Goal: Task Accomplishment & Management: Use online tool/utility

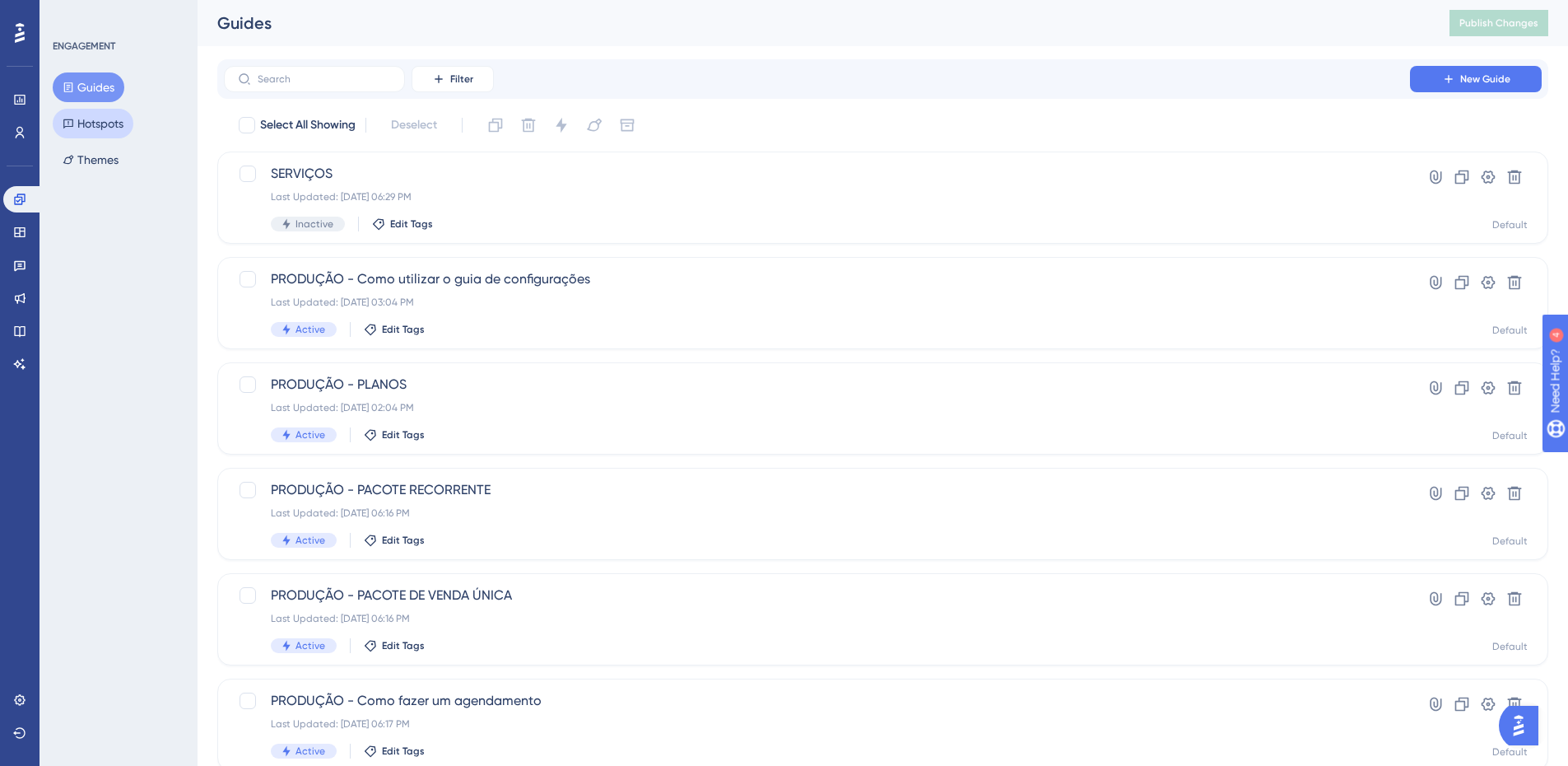
drag, startPoint x: 133, startPoint y: 114, endPoint x: 123, endPoint y: 120, distance: 11.7
click at [133, 114] on div "Guides Hotspots Themes" at bounding box center [119, 123] width 133 height 102
click at [117, 121] on button "Hotspots" at bounding box center [93, 123] width 81 height 29
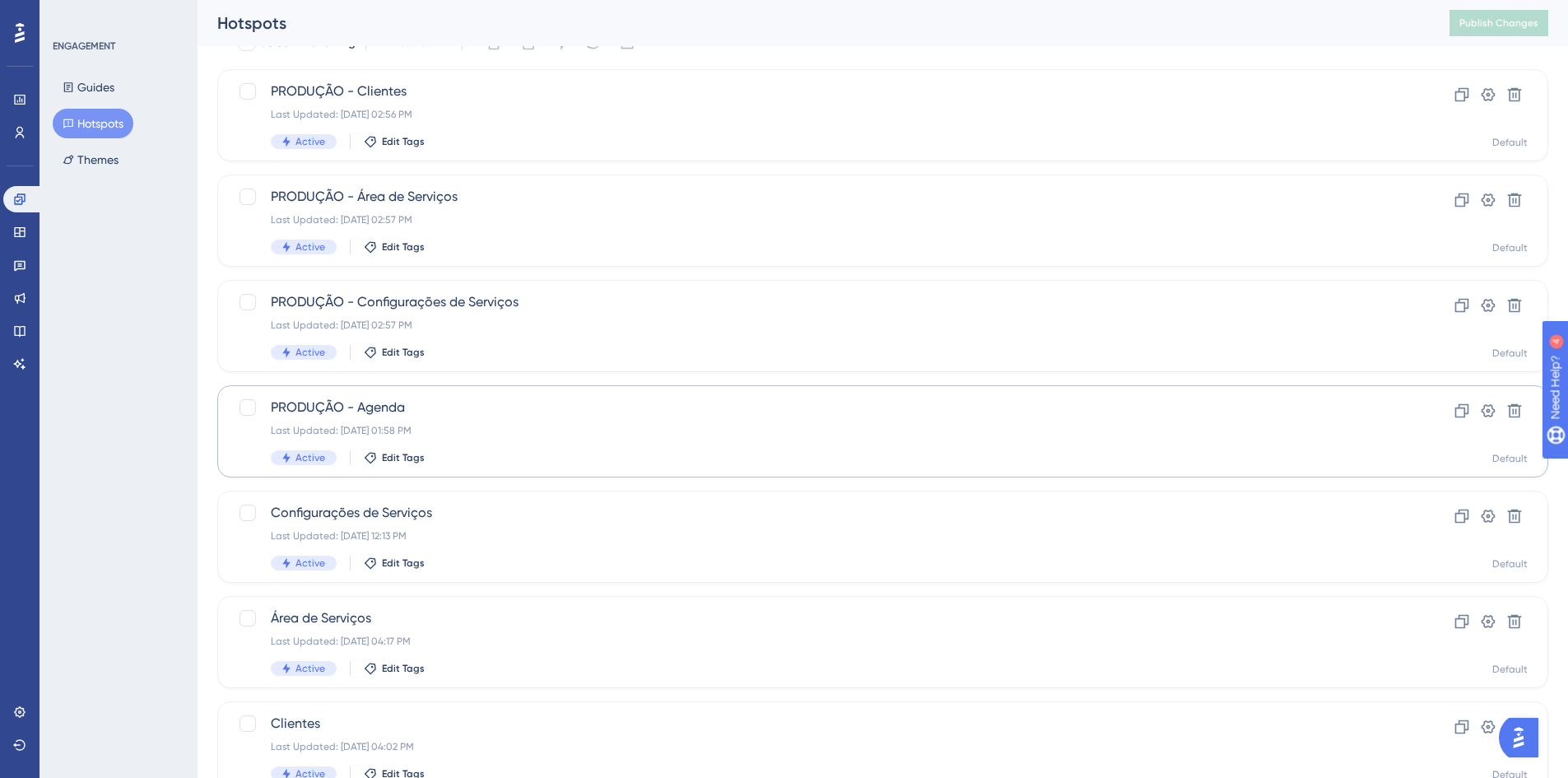
scroll to position [165, 0]
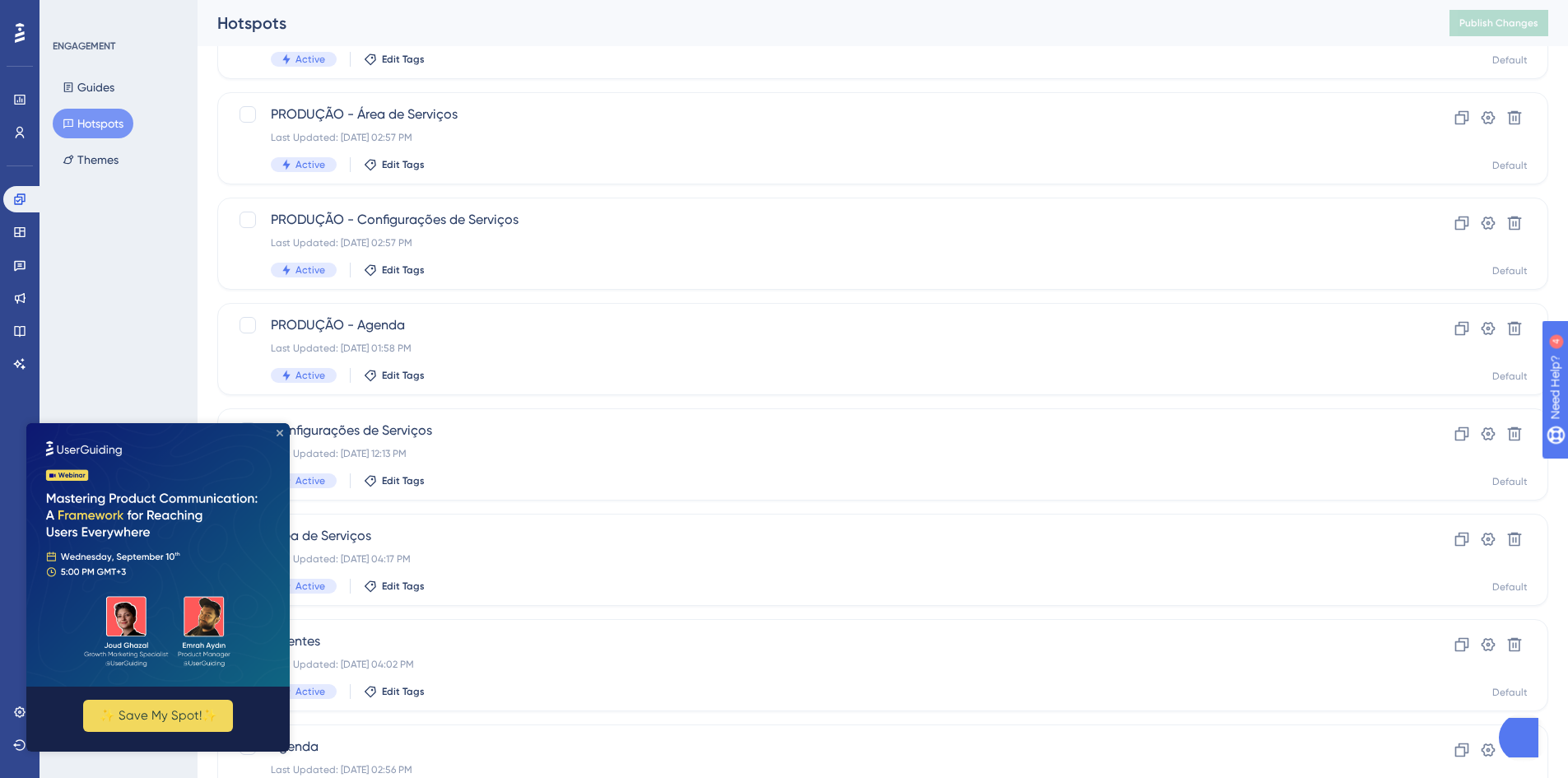
click at [280, 432] on icon "Close Preview" at bounding box center [280, 433] width 7 height 7
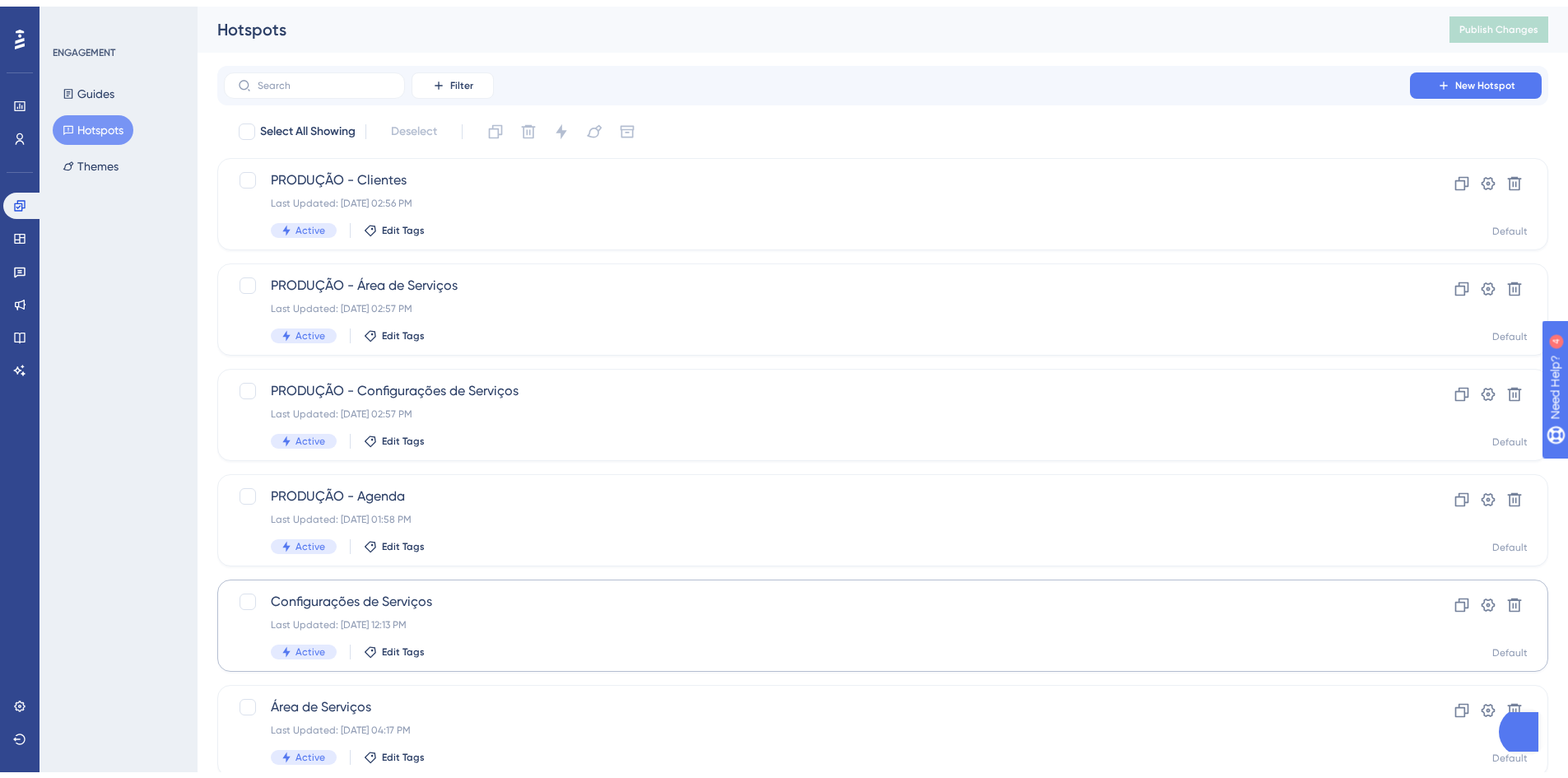
scroll to position [247, 0]
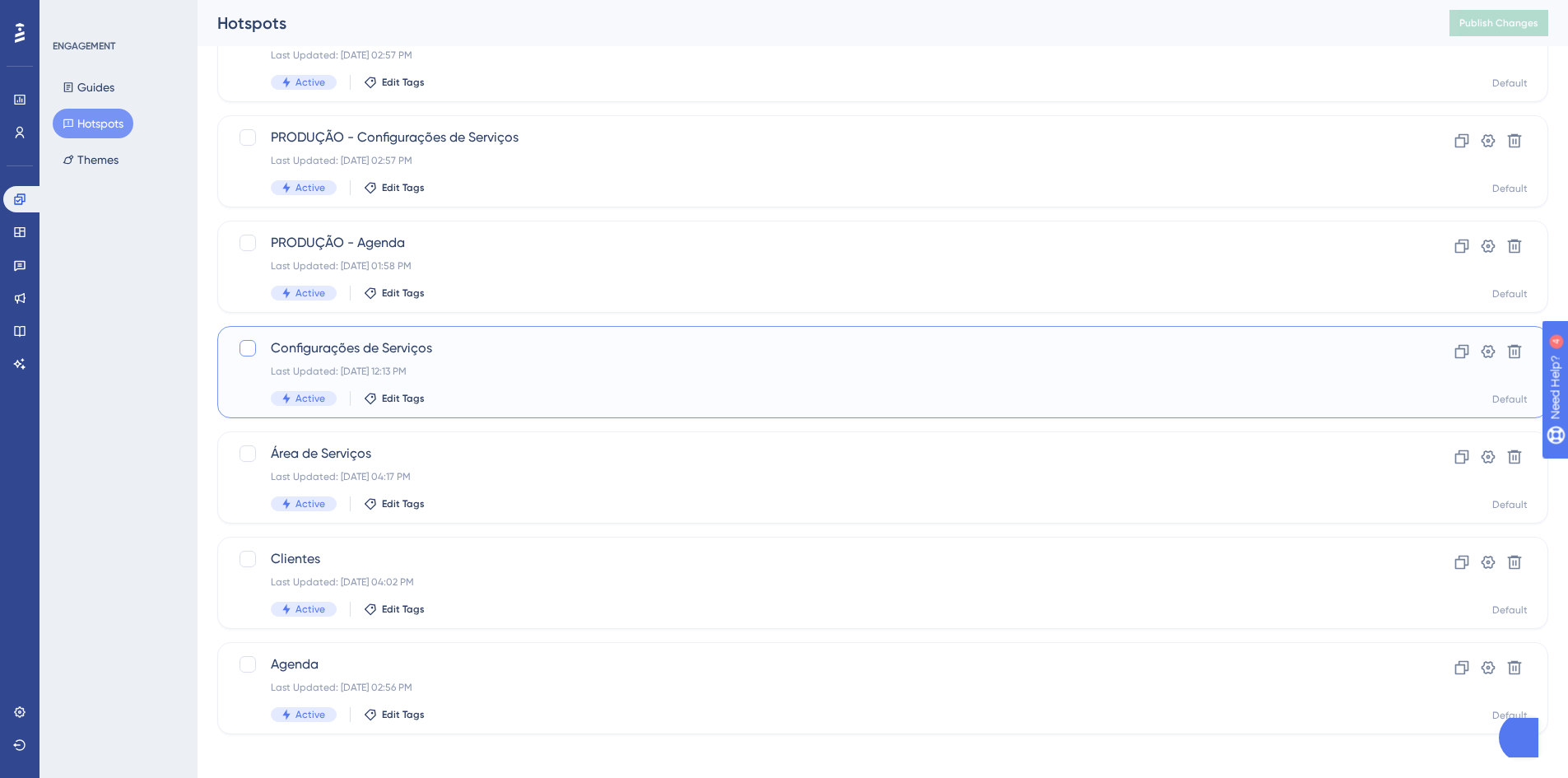
click at [245, 350] on div at bounding box center [247, 348] width 16 height 16
checkbox input "true"
click at [252, 452] on div at bounding box center [247, 453] width 16 height 16
checkbox input "true"
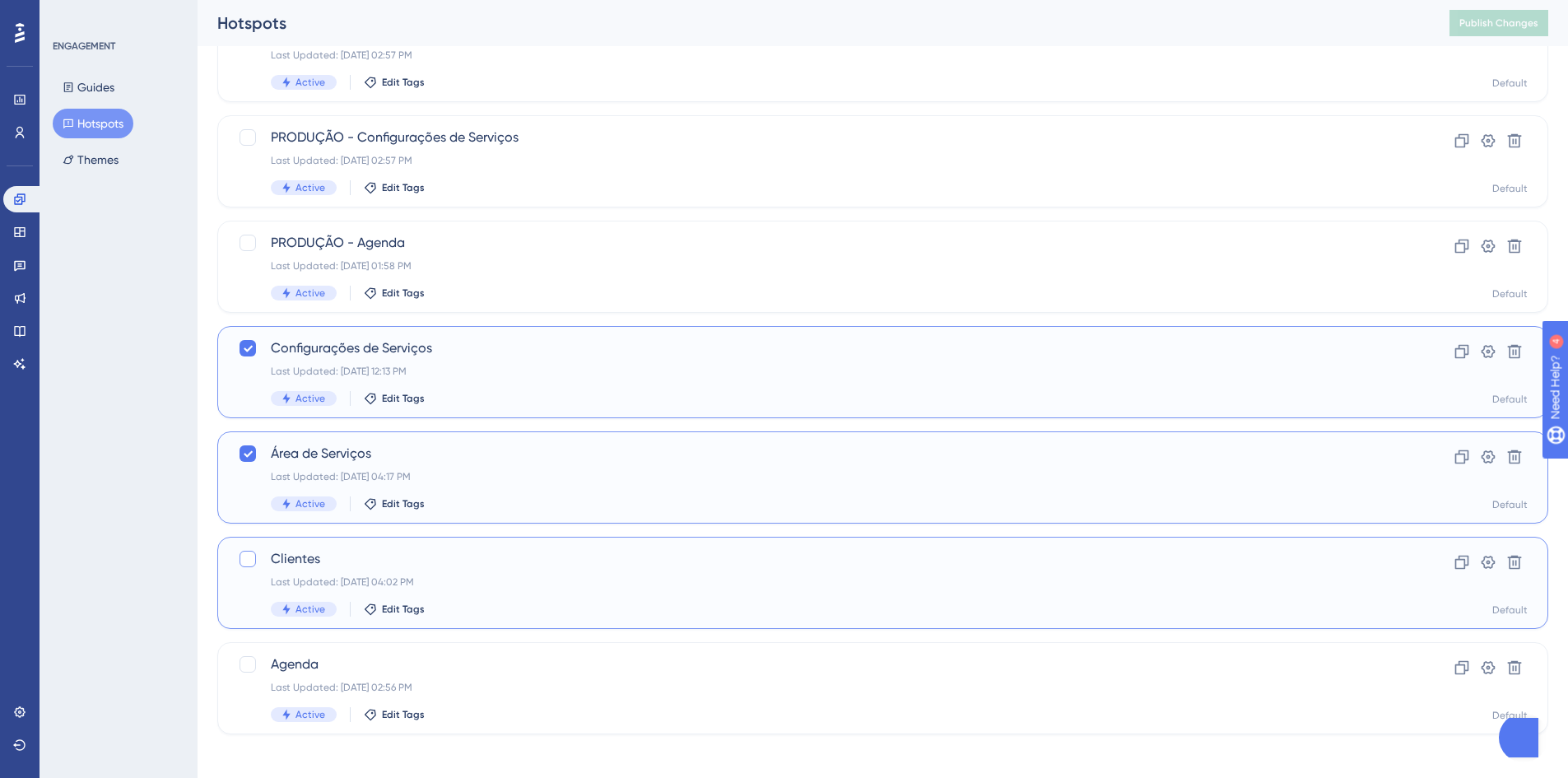
click at [252, 559] on div at bounding box center [247, 559] width 16 height 16
checkbox input "true"
click at [247, 659] on div at bounding box center [247, 664] width 16 height 16
checkbox input "true"
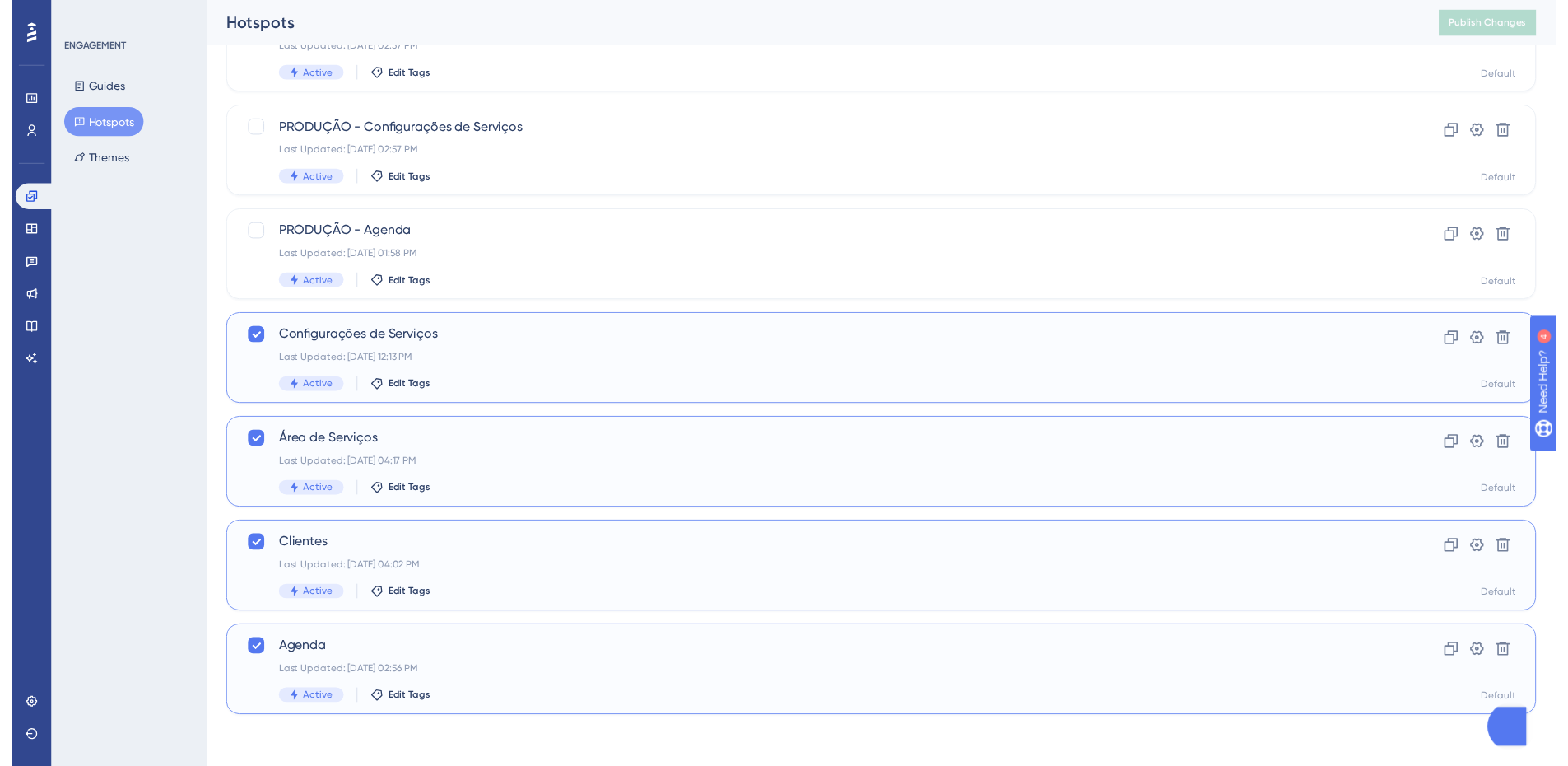
scroll to position [0, 0]
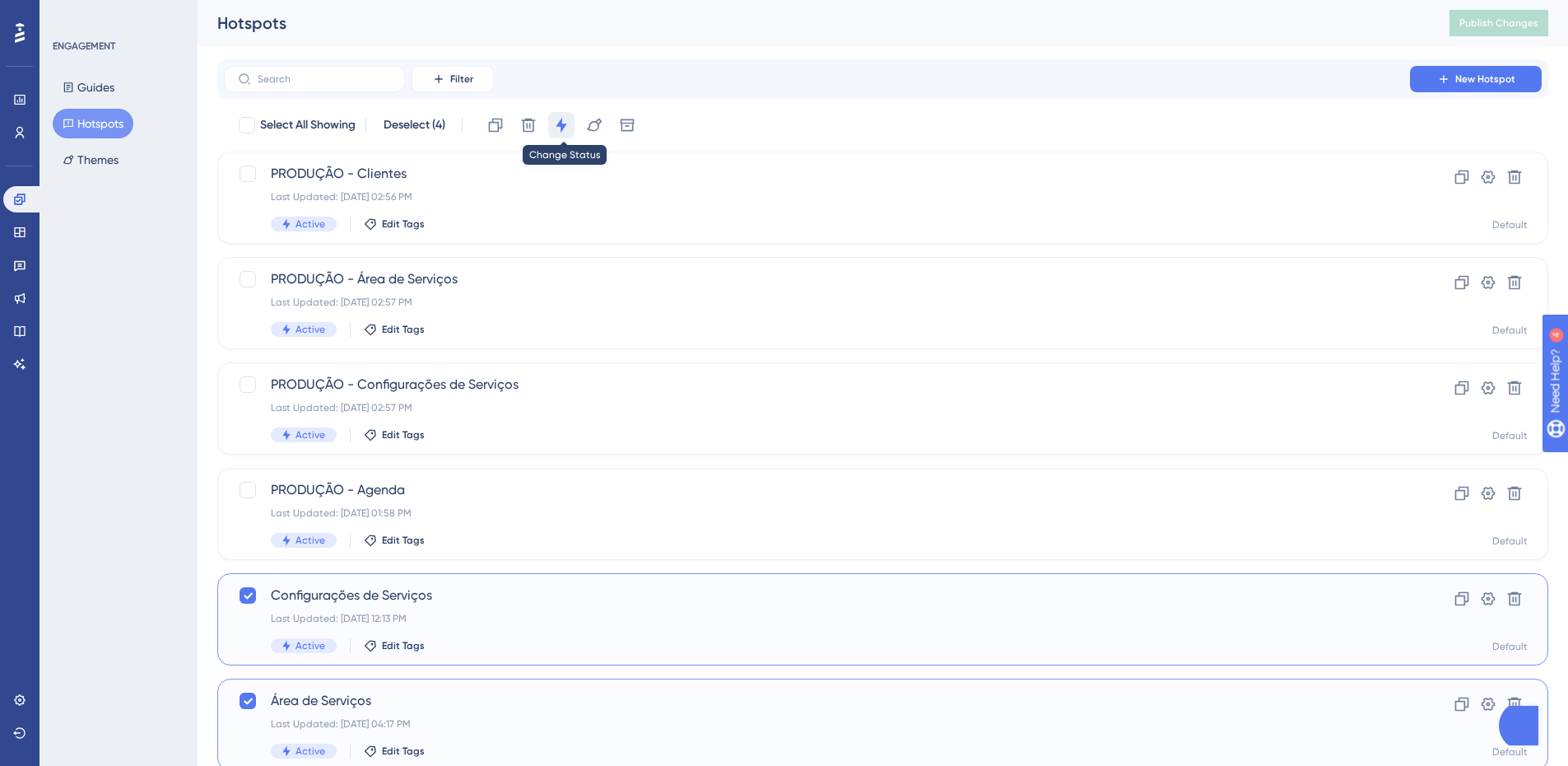
click at [560, 121] on icon at bounding box center [561, 125] width 16 height 16
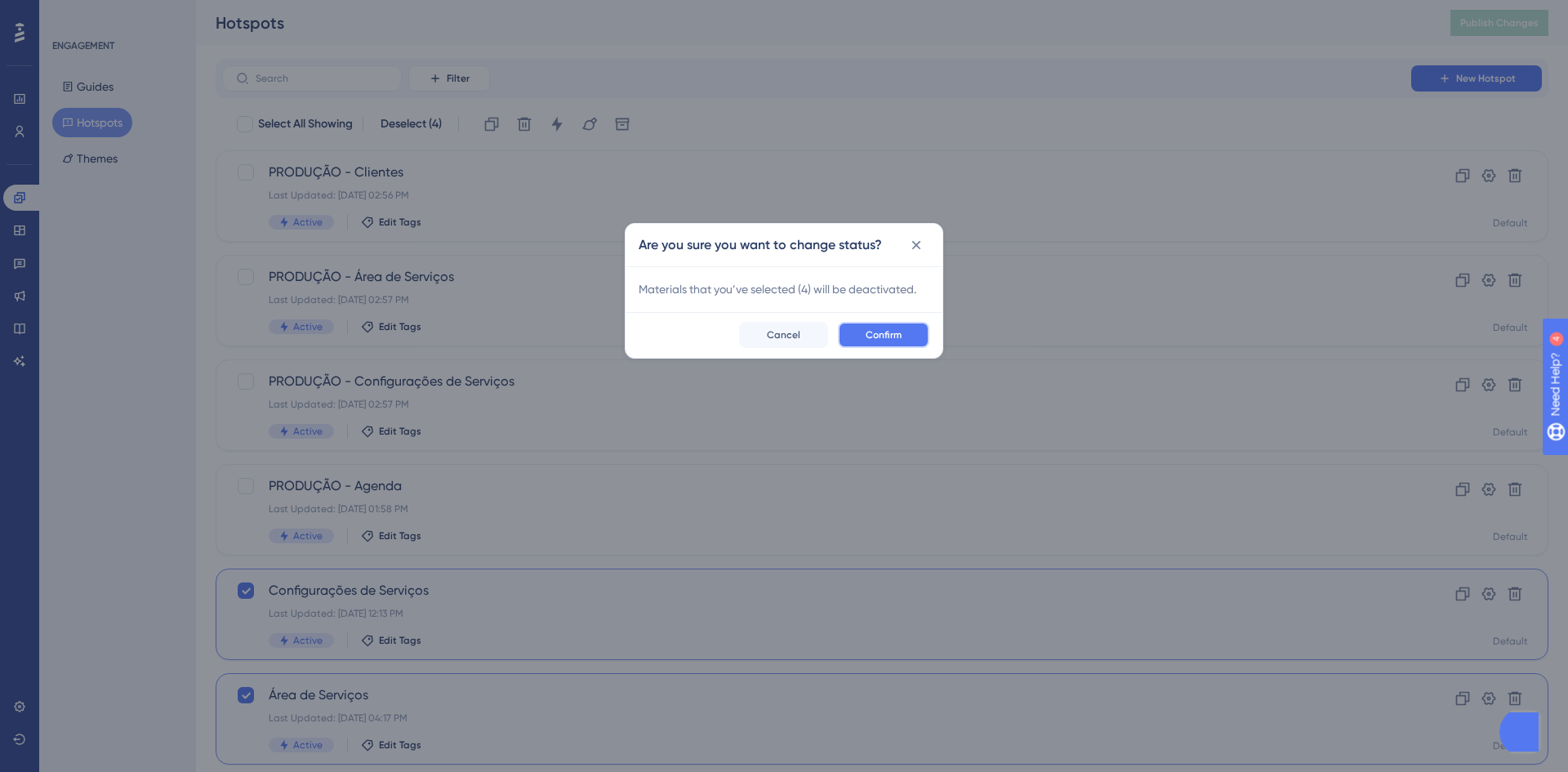
click at [876, 337] on span "Confirm" at bounding box center [883, 334] width 36 height 13
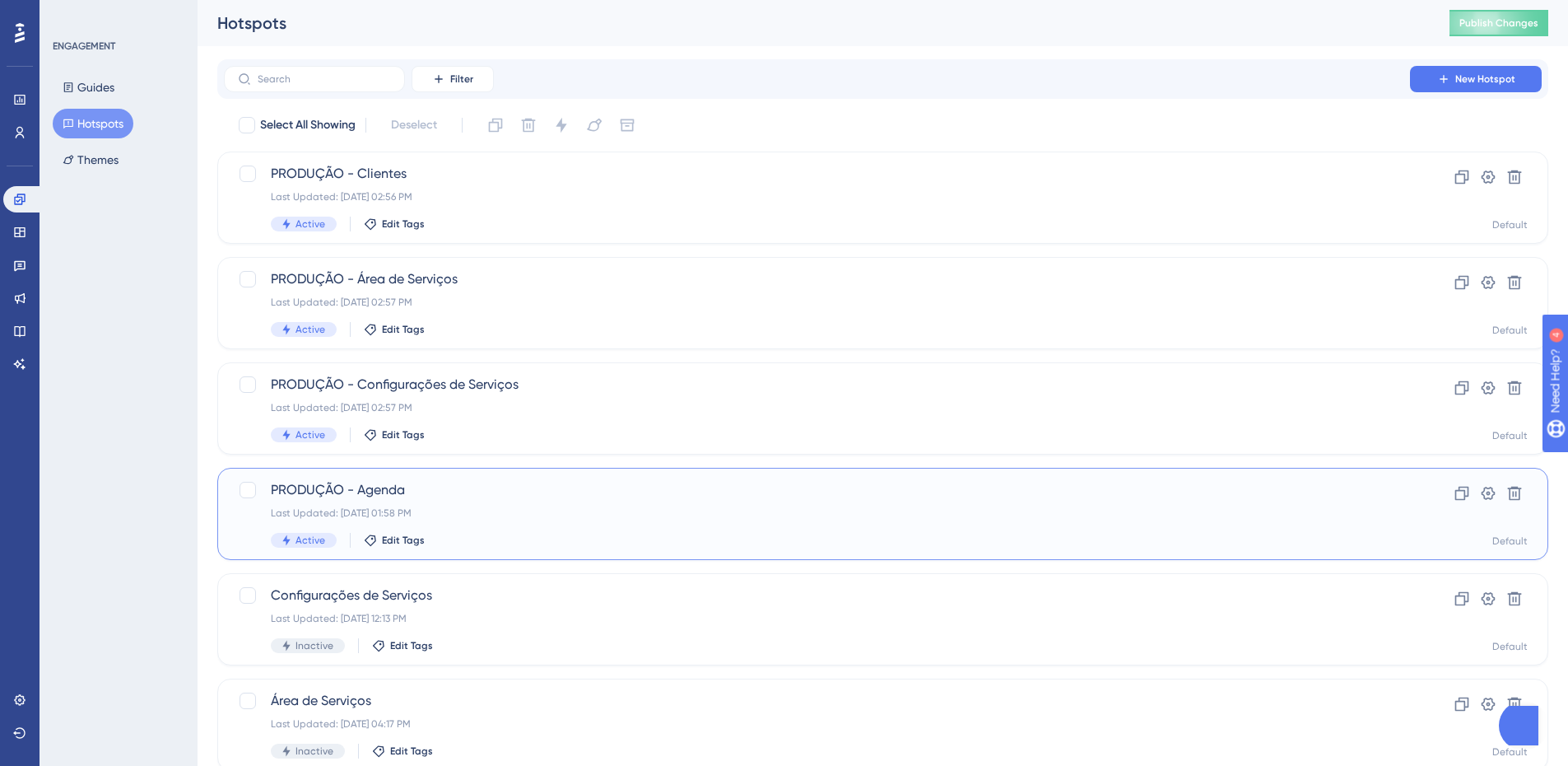
click at [492, 512] on div "Last Updated: [DATE] 01:58 PM" at bounding box center [816, 512] width 1092 height 13
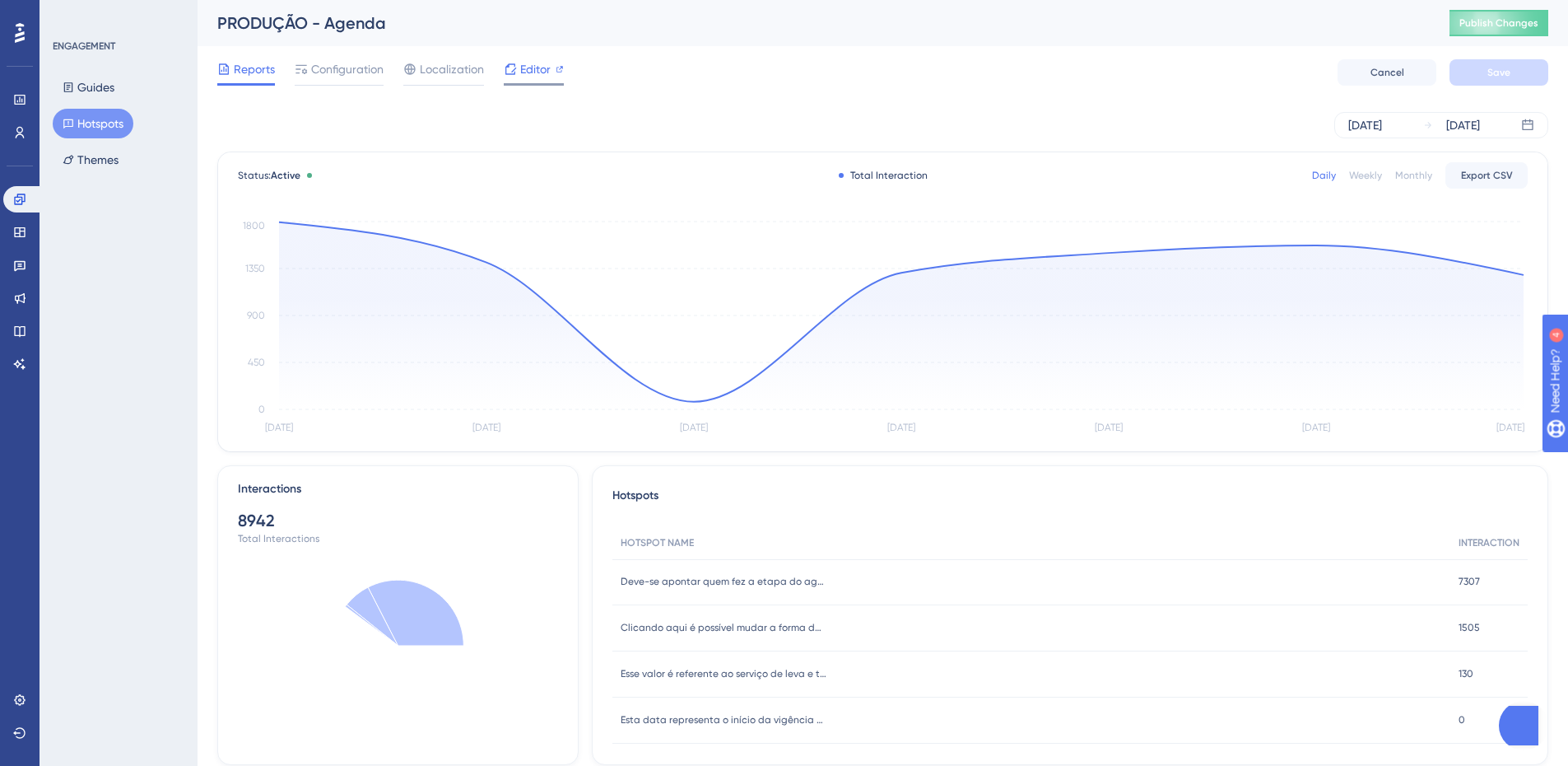
click at [535, 74] on span "Editor" at bounding box center [534, 69] width 30 height 20
click at [94, 99] on button "Guides" at bounding box center [88, 87] width 71 height 29
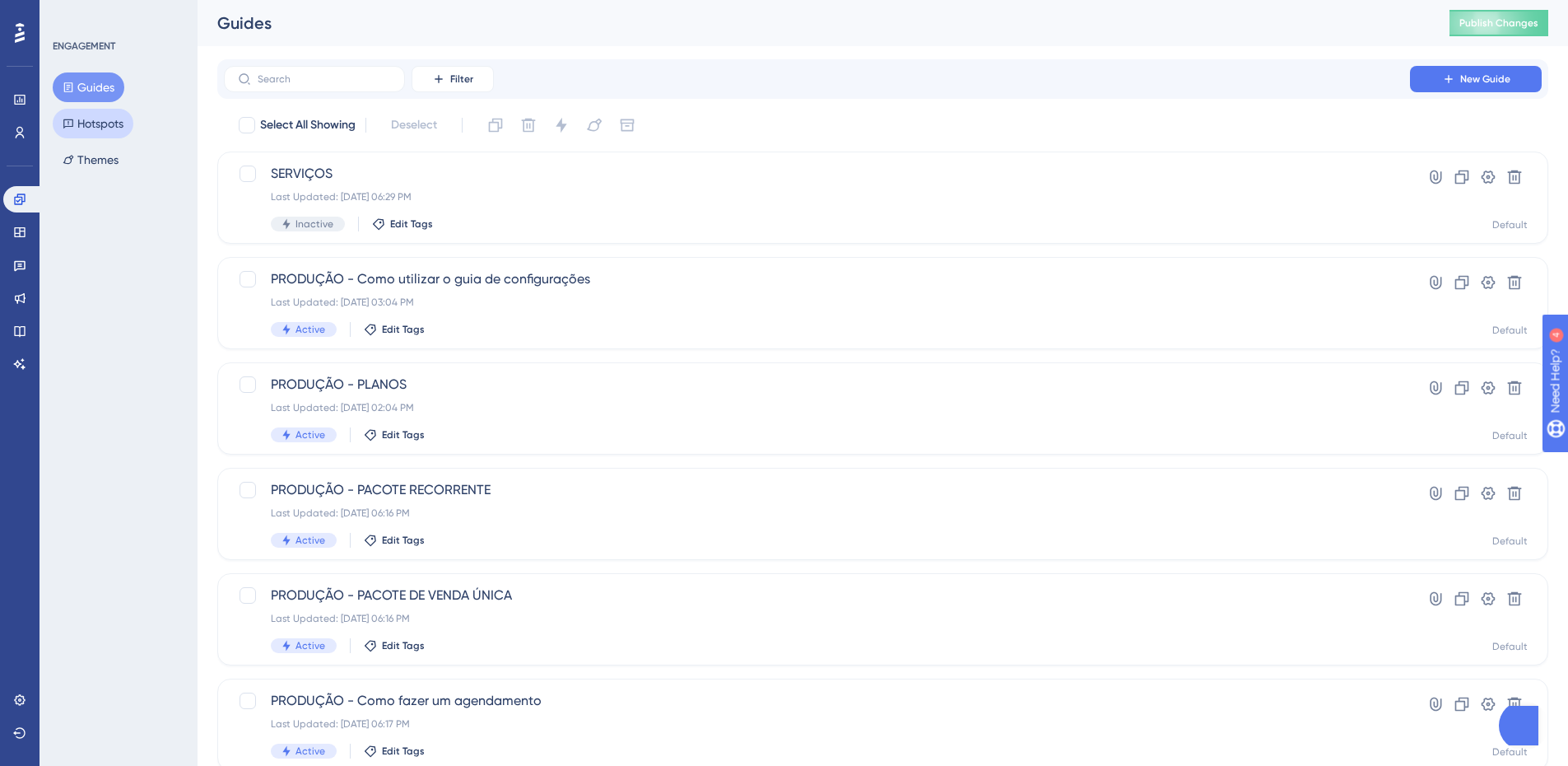
click at [97, 119] on button "Hotspots" at bounding box center [93, 123] width 81 height 29
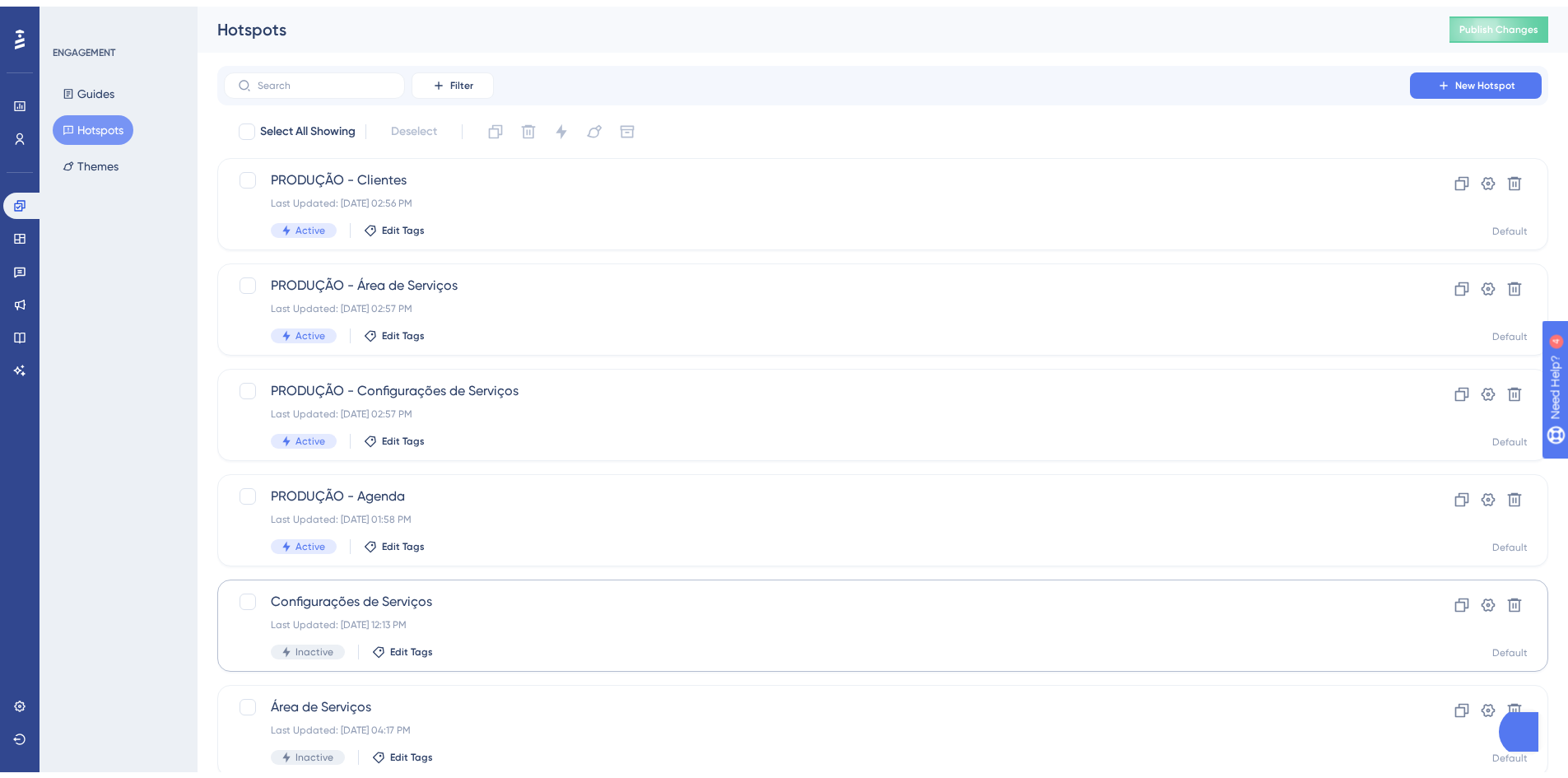
scroll to position [247, 0]
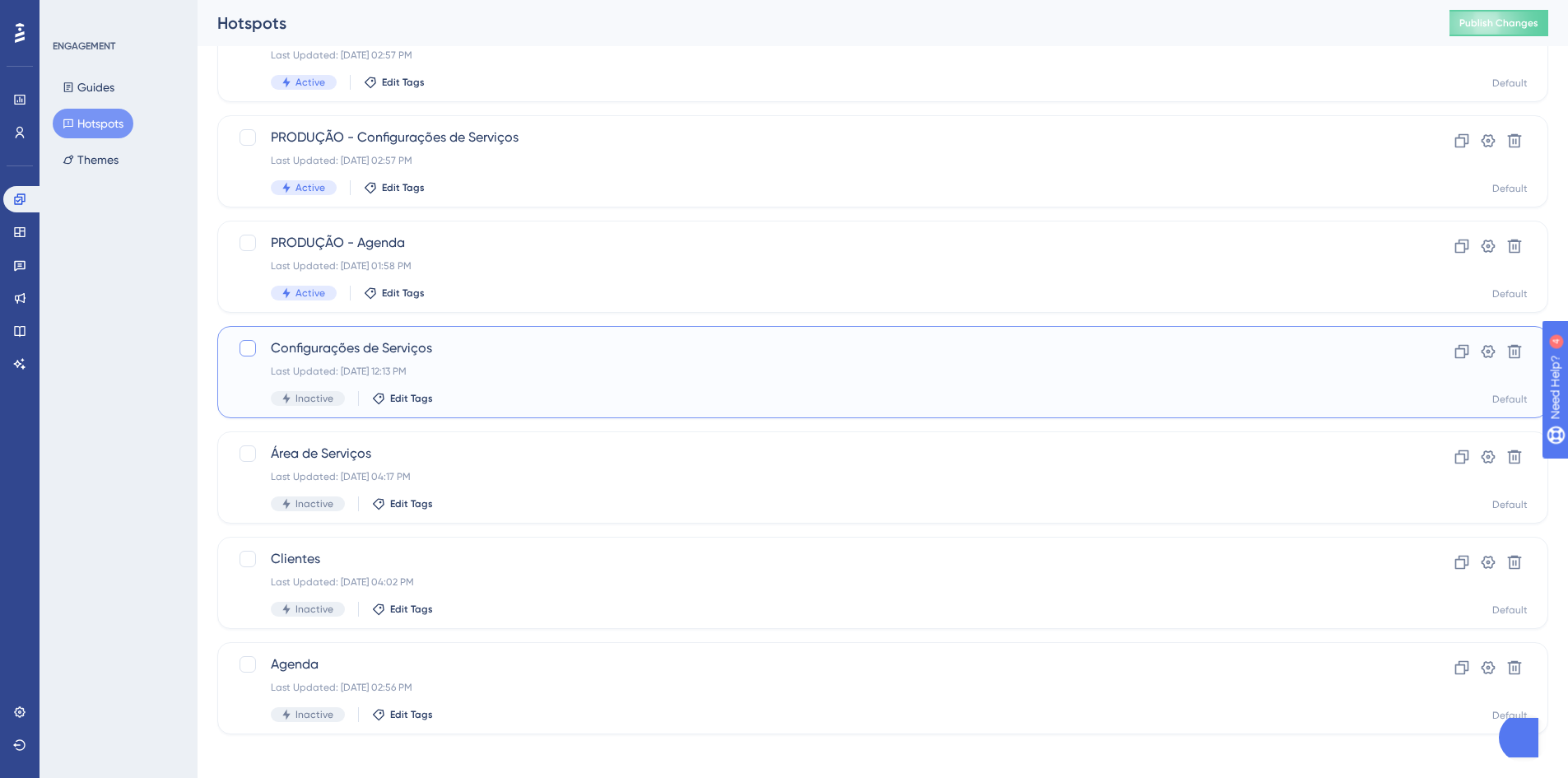
click at [251, 346] on div at bounding box center [247, 348] width 16 height 16
checkbox input "true"
click at [247, 450] on div at bounding box center [247, 453] width 16 height 16
checkbox input "true"
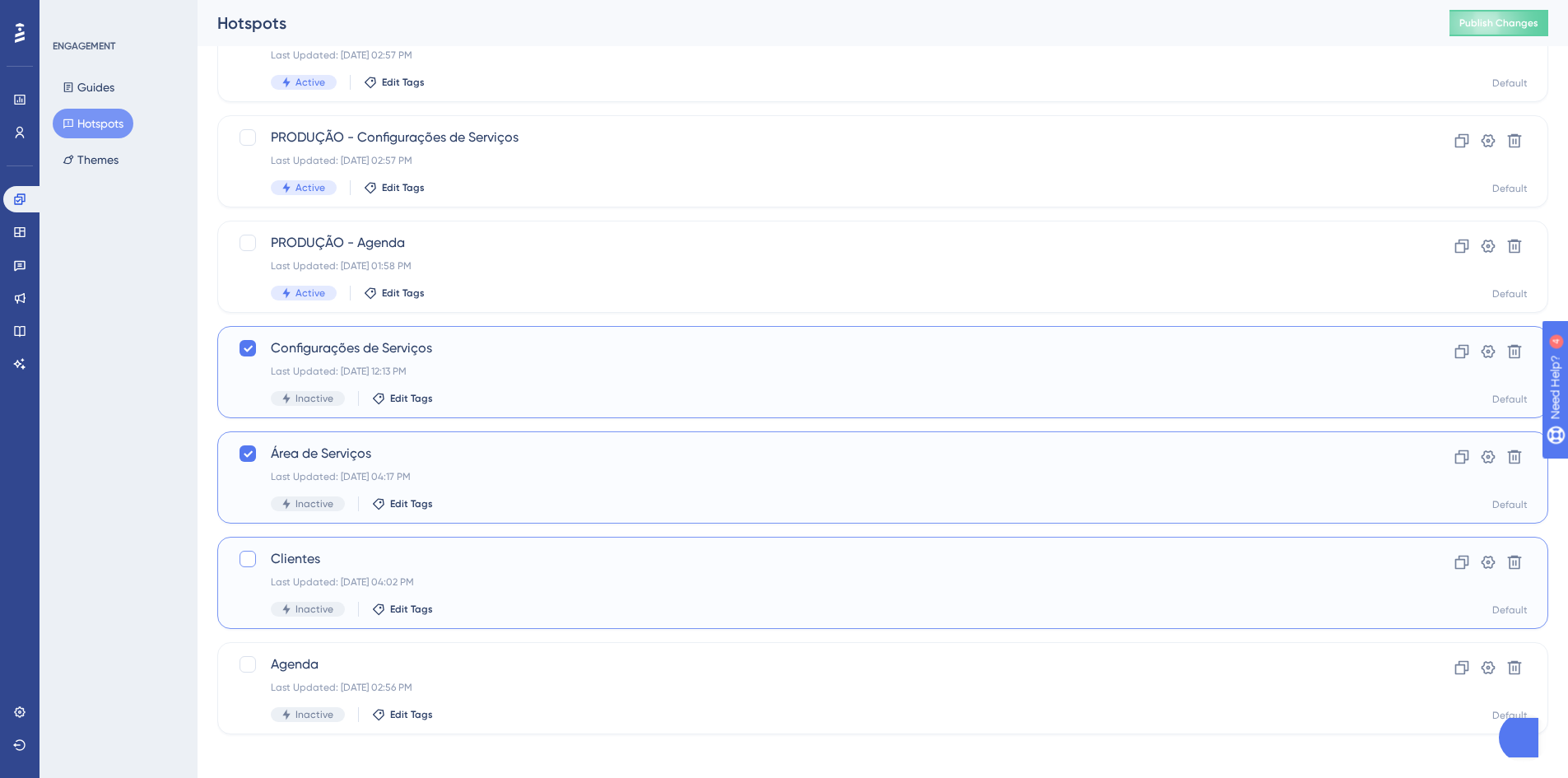
click at [251, 549] on div "Clientes Last Updated: [DATE] 04:02 PM Inactive Edit Tags Clone Settings Delete…" at bounding box center [882, 583] width 1331 height 92
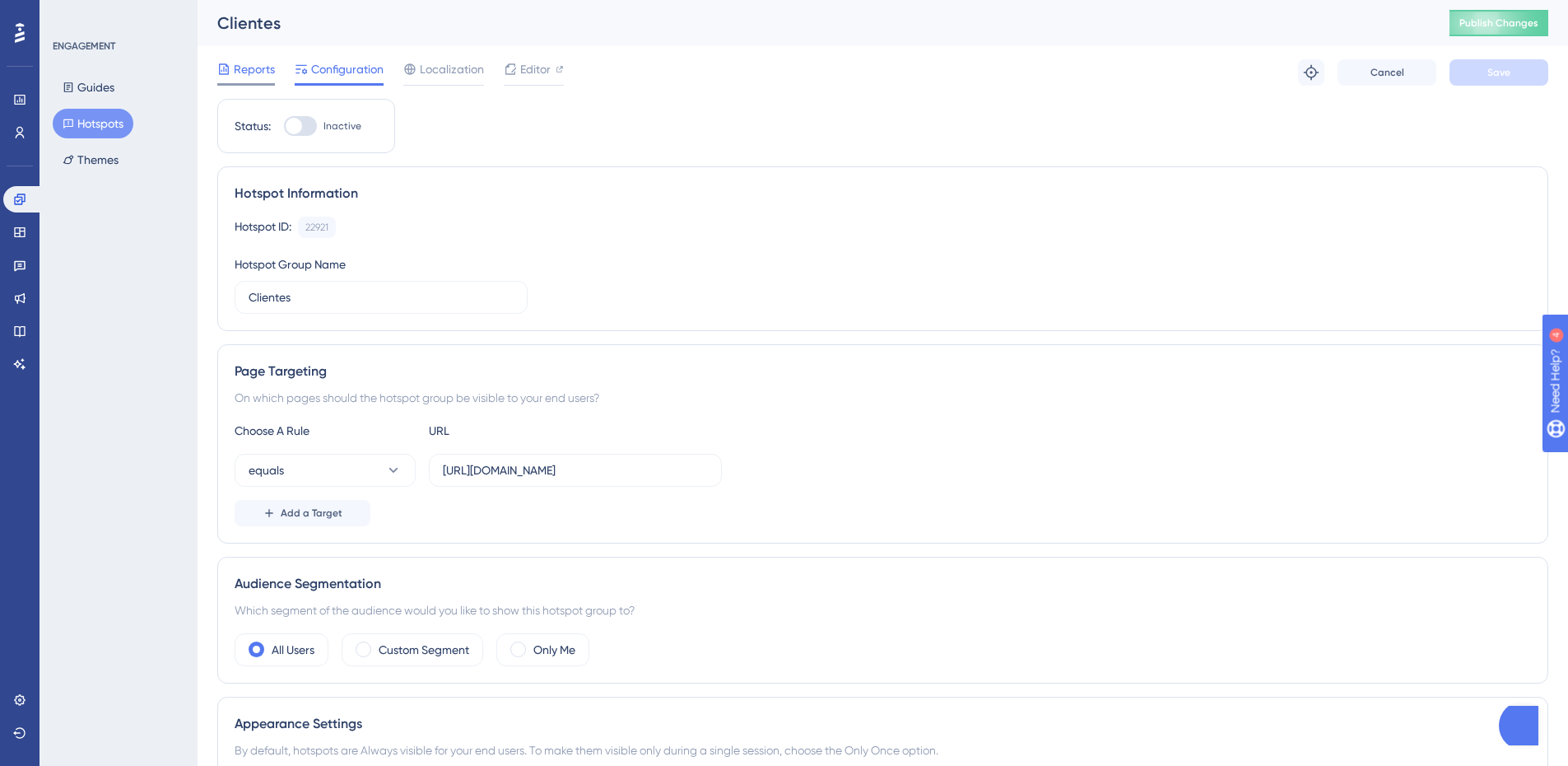
click at [257, 77] on span "Reports" at bounding box center [254, 69] width 41 height 20
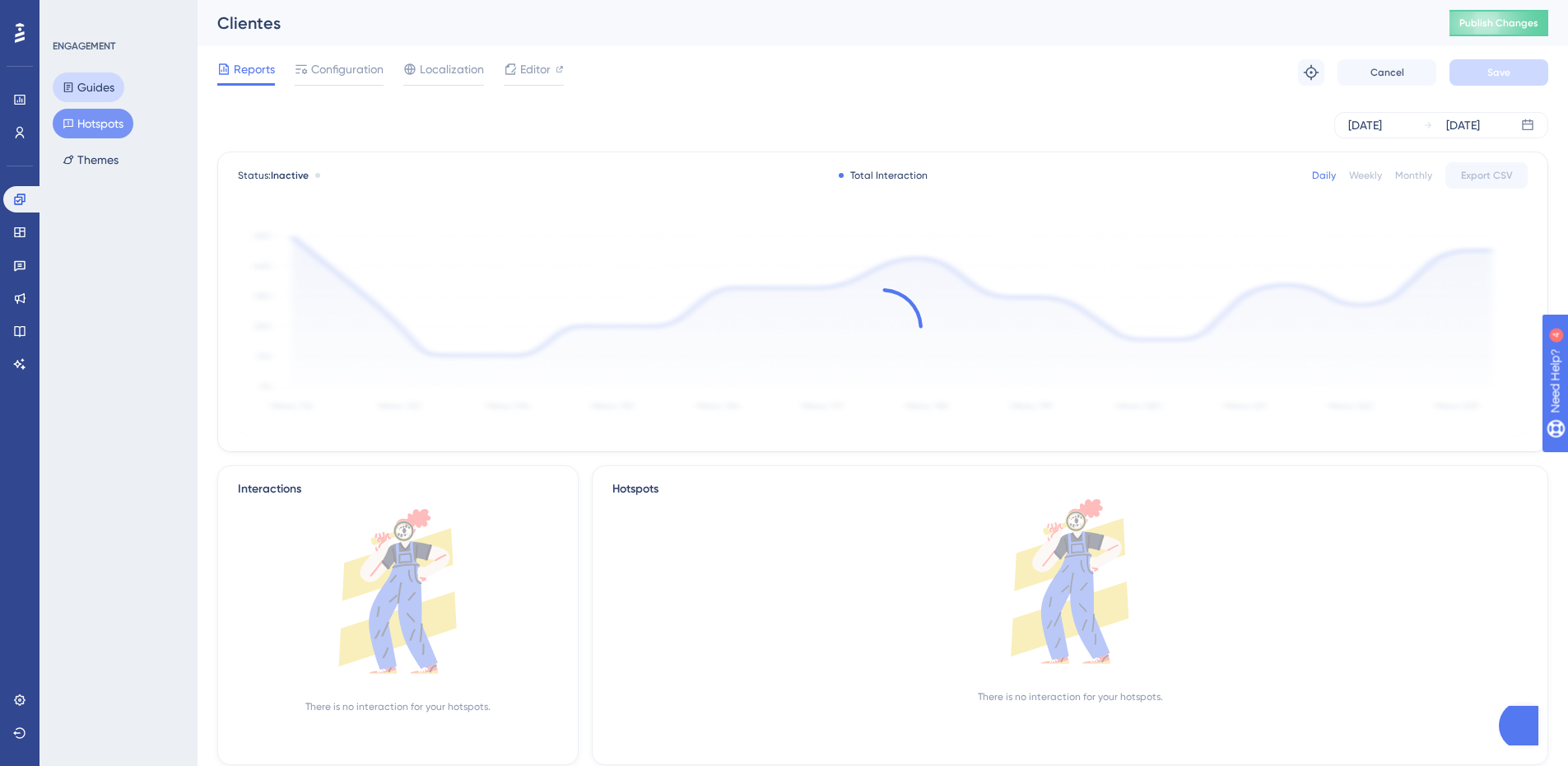
click at [85, 90] on button "Guides" at bounding box center [88, 87] width 71 height 29
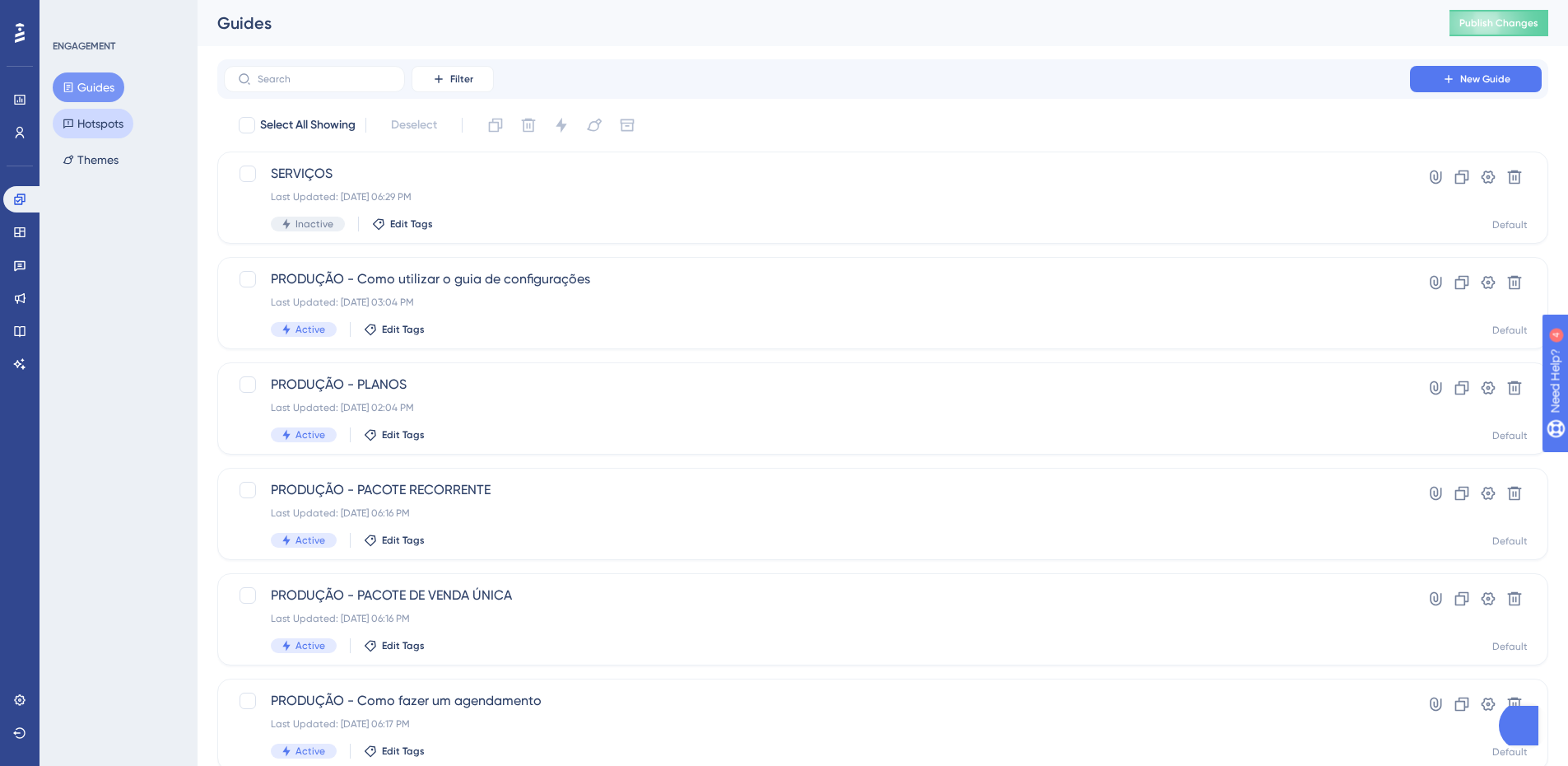
click at [94, 124] on button "Hotspots" at bounding box center [93, 123] width 81 height 29
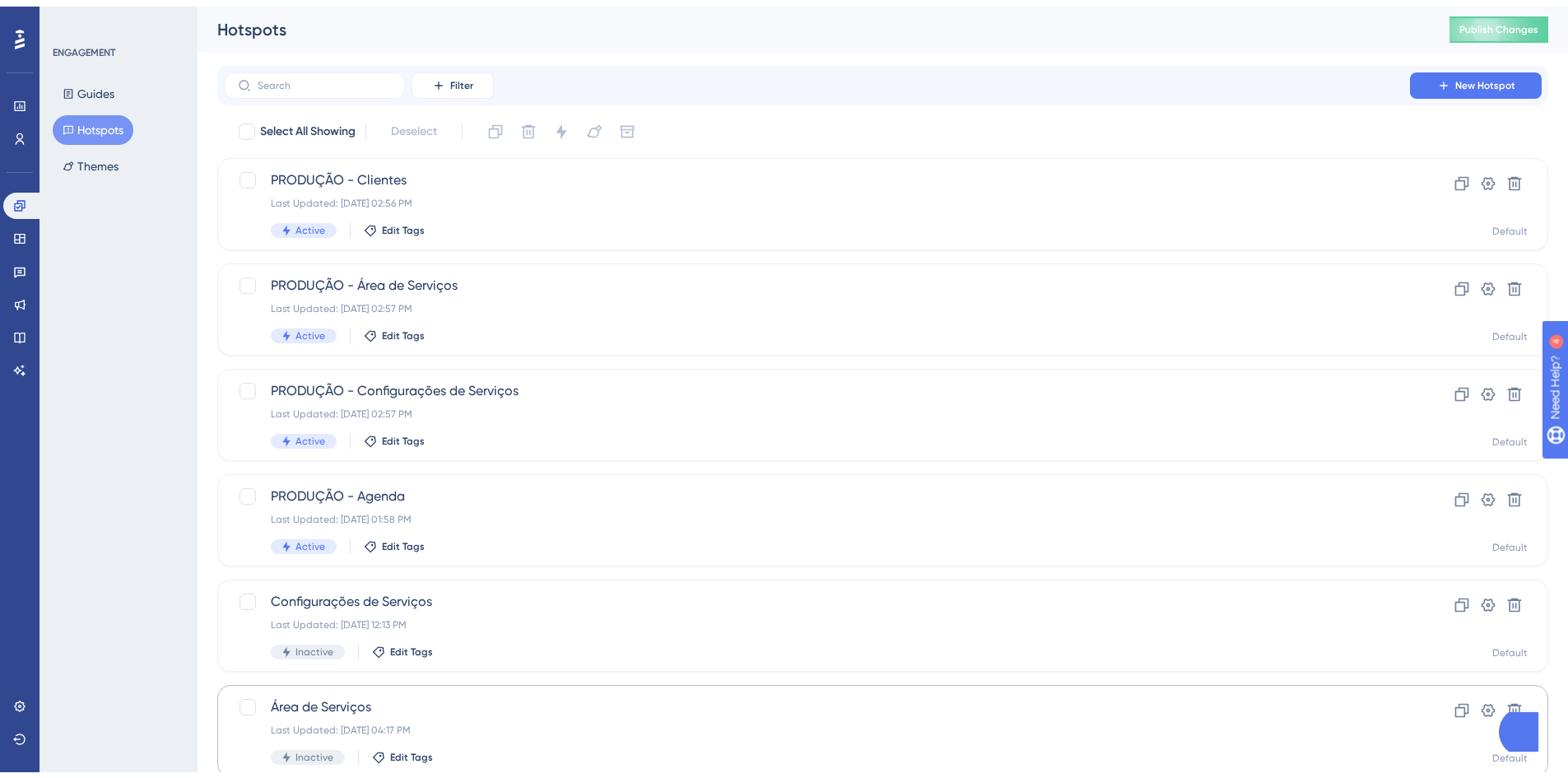
scroll to position [256, 0]
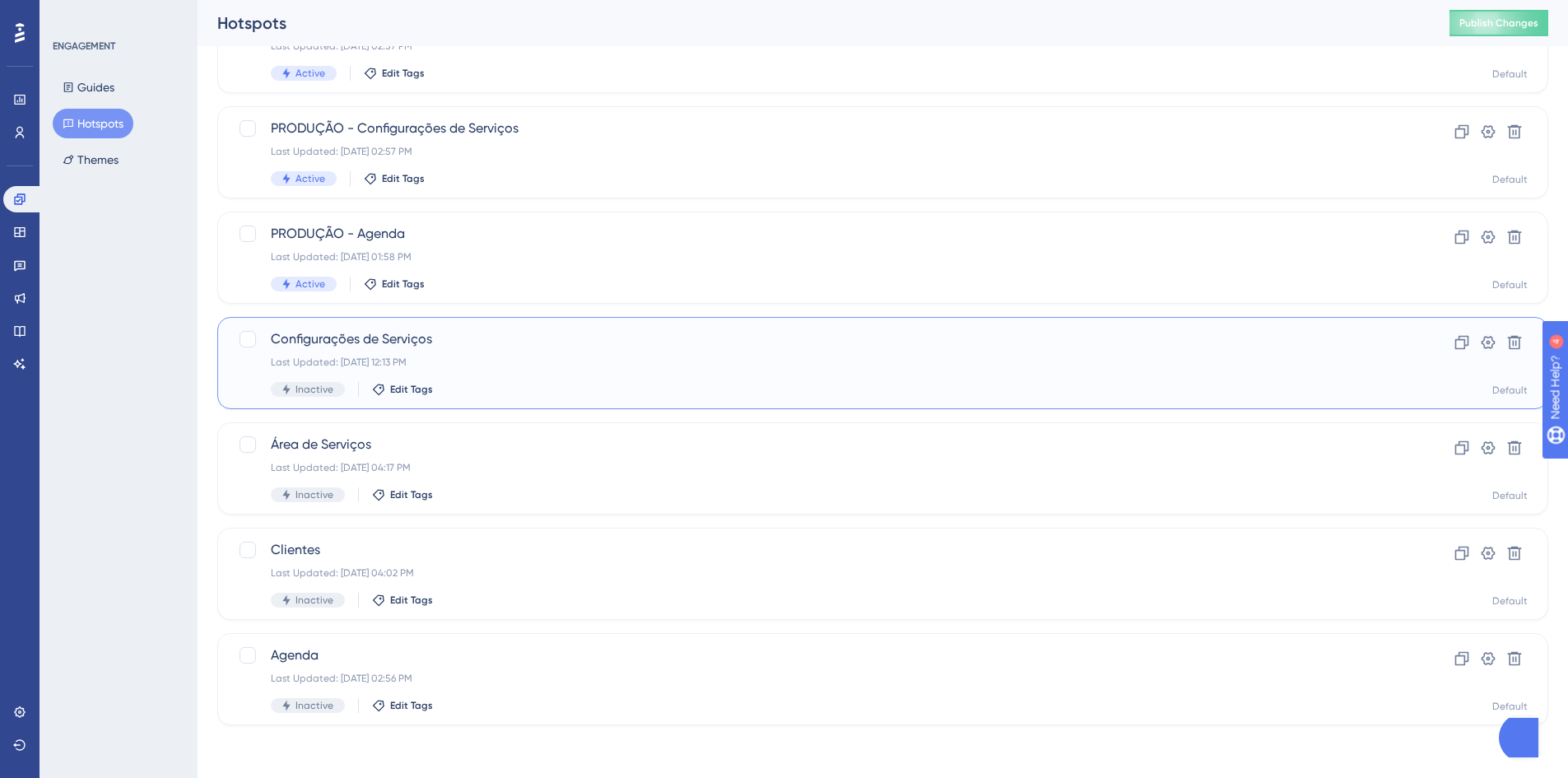
drag, startPoint x: 245, startPoint y: 337, endPoint x: 253, endPoint y: 379, distance: 42.8
click at [246, 337] on div at bounding box center [247, 339] width 16 height 16
checkbox input "true"
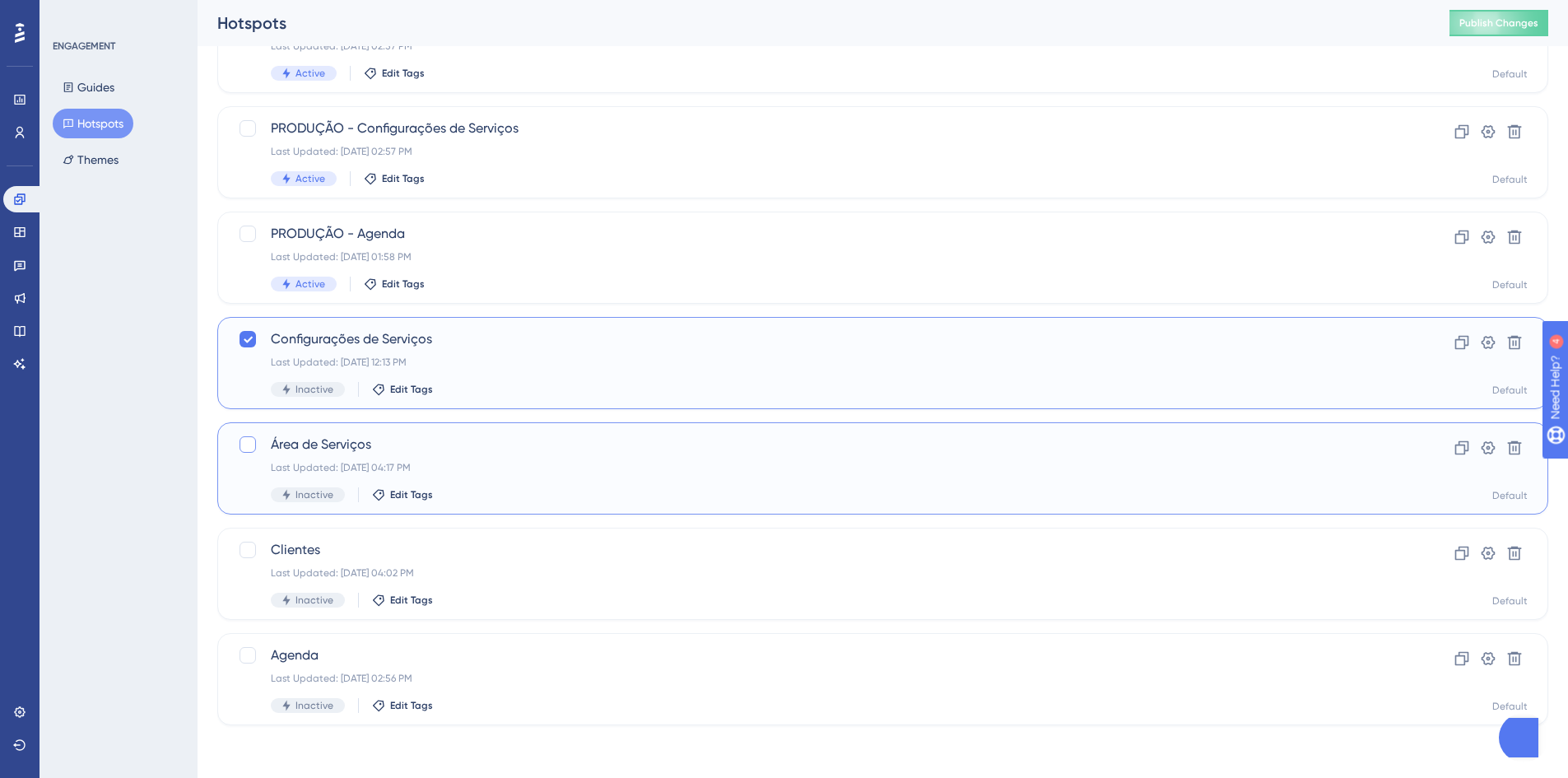
click at [250, 442] on div at bounding box center [247, 444] width 16 height 16
checkbox input "true"
click at [247, 550] on div at bounding box center [247, 549] width 16 height 16
checkbox input "true"
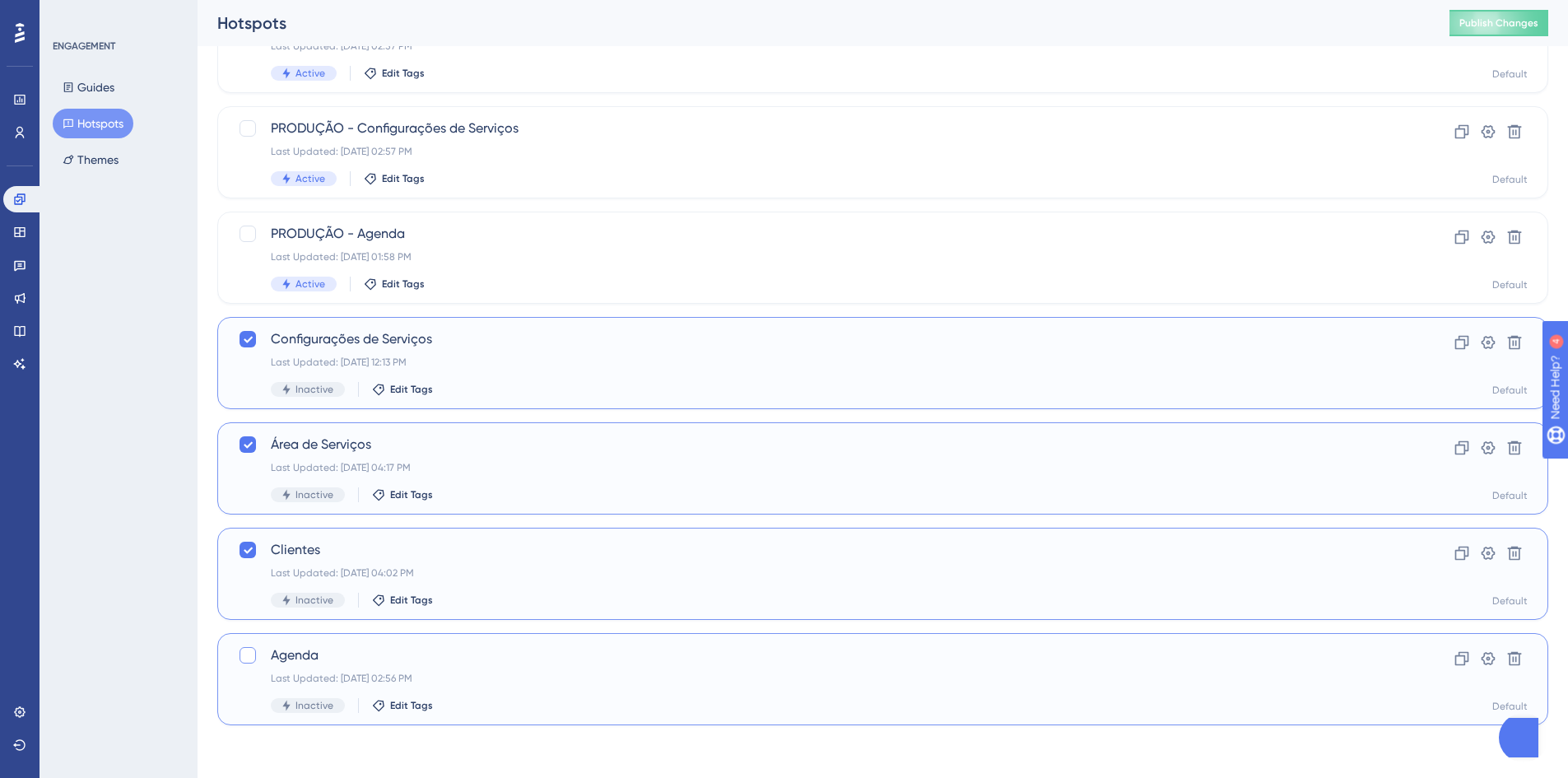
click at [253, 656] on div at bounding box center [247, 655] width 16 height 16
checkbox input "true"
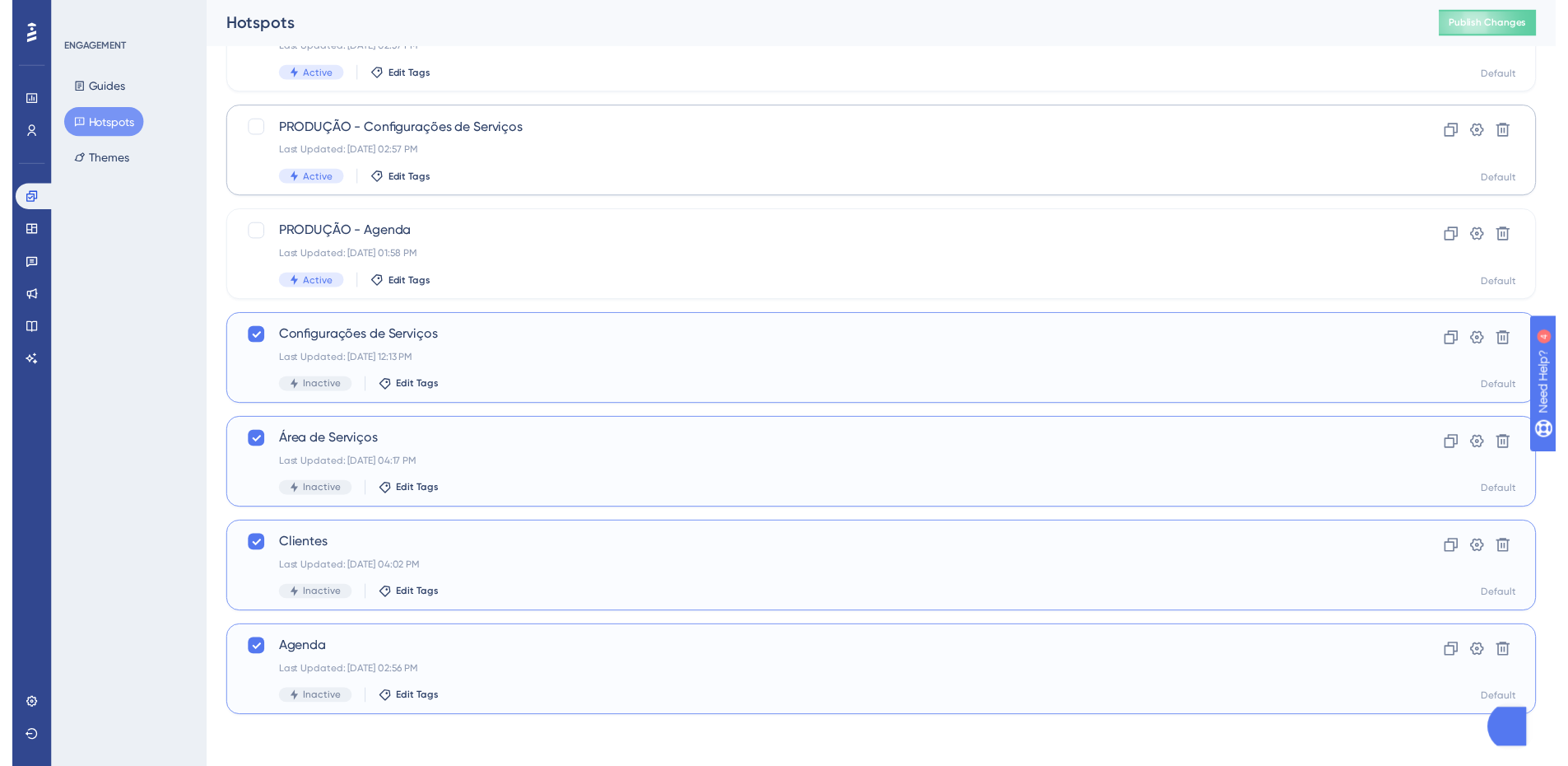
scroll to position [0, 0]
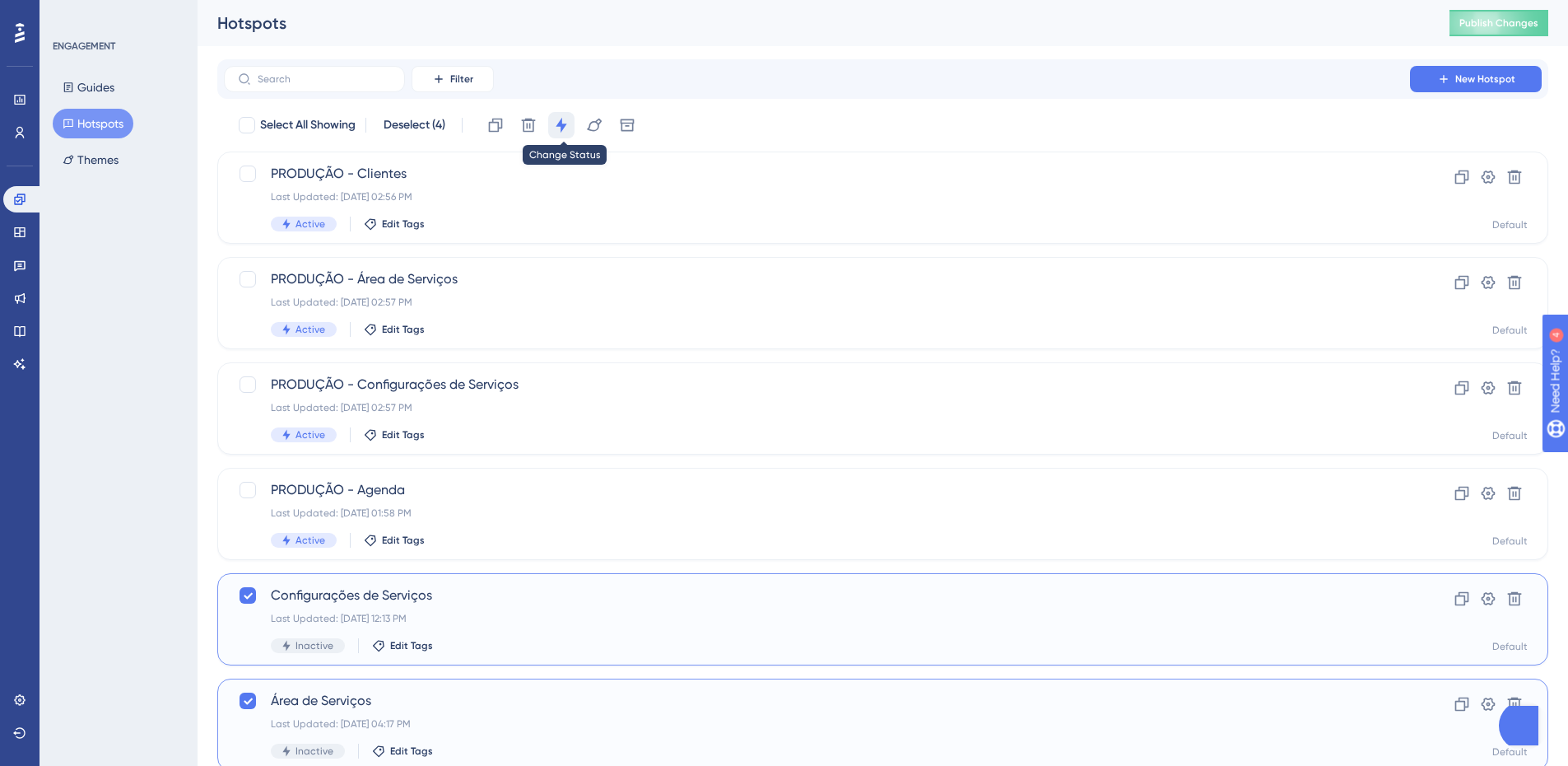
click at [561, 127] on icon at bounding box center [561, 125] width 16 height 16
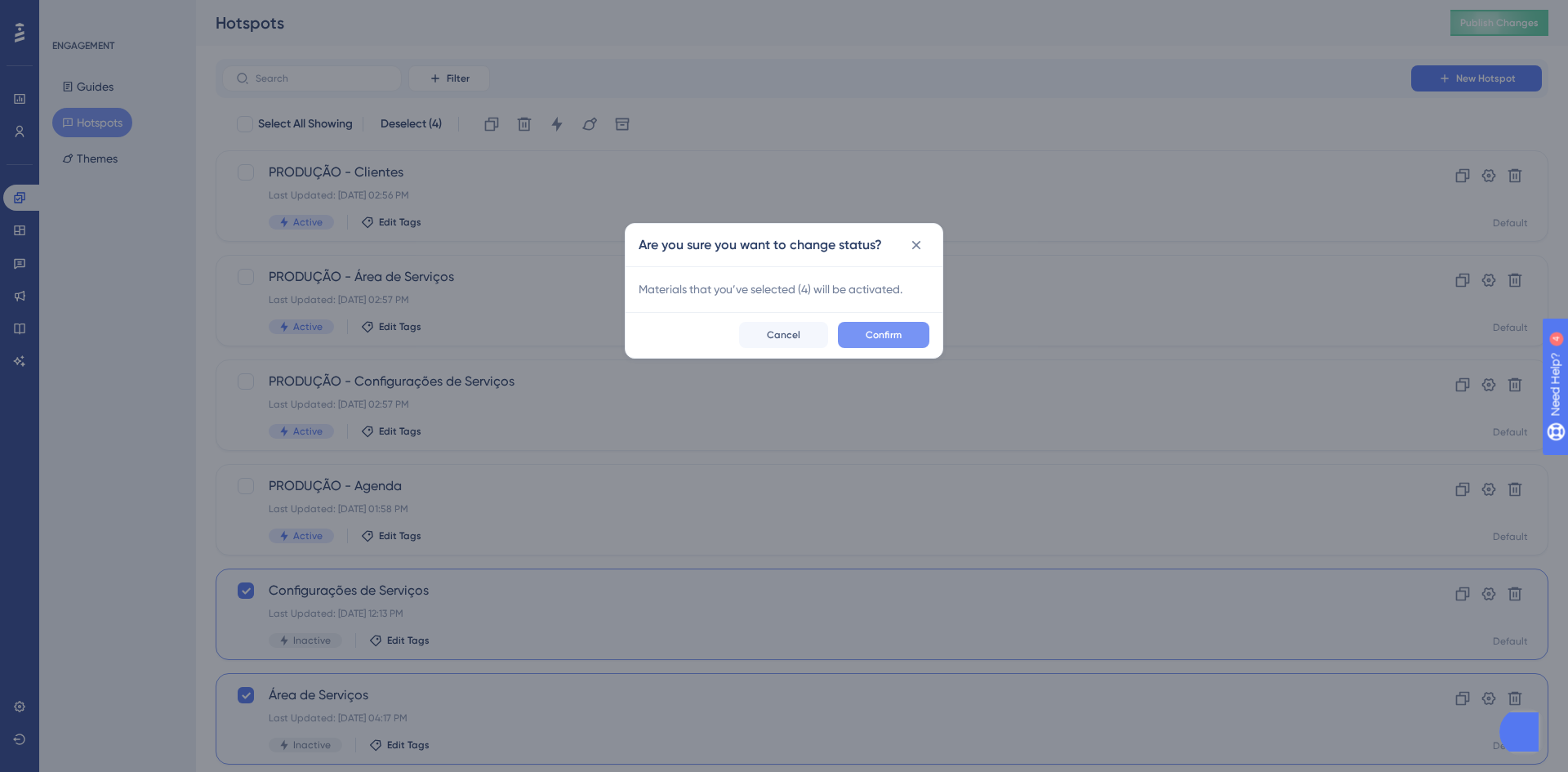
click at [877, 338] on span "Confirm" at bounding box center [883, 334] width 36 height 13
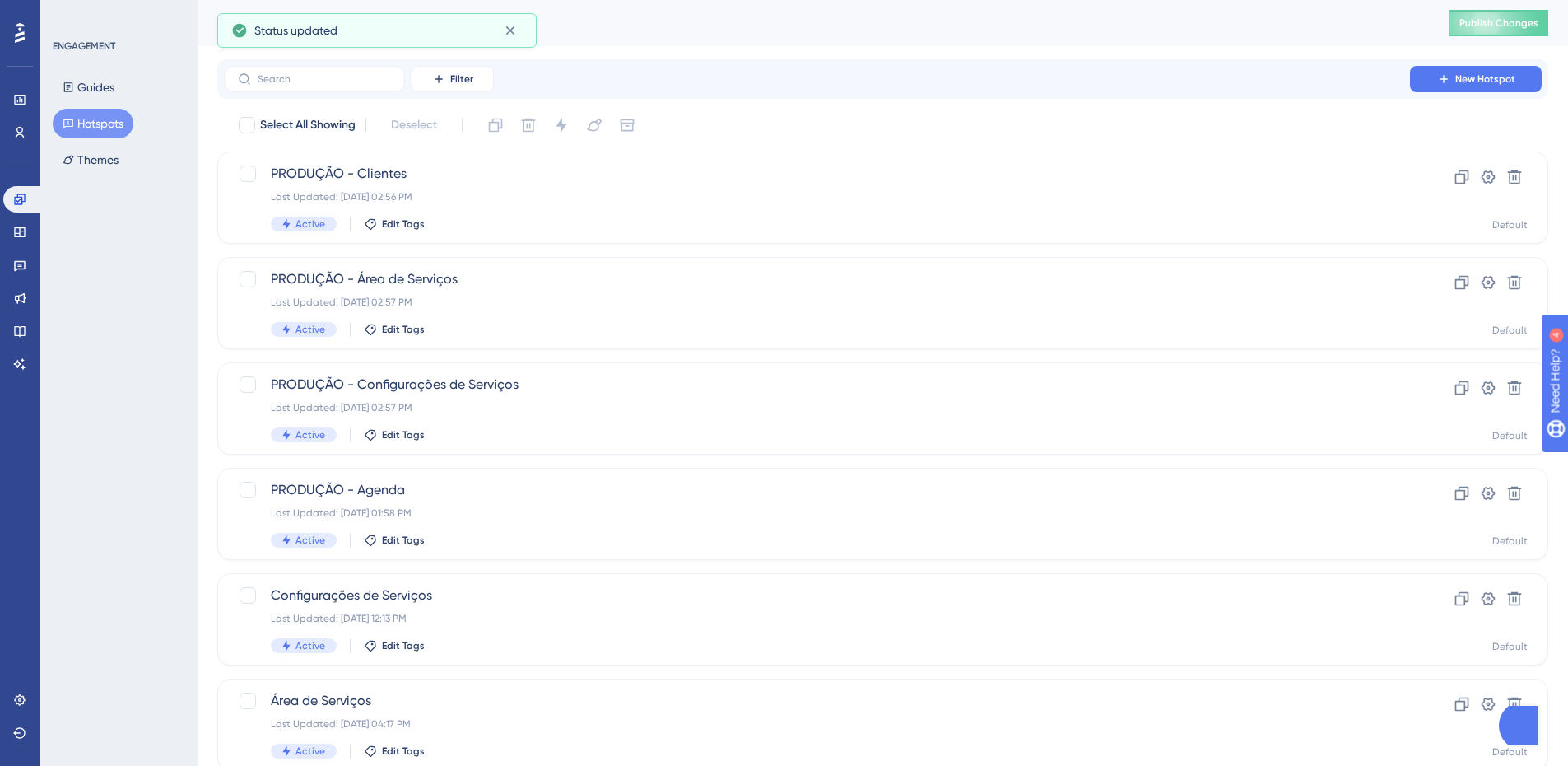
click at [1516, 9] on div "Hotspots Publish Changes" at bounding box center [882, 23] width 1370 height 46
click at [1516, 20] on span "Publish Changes" at bounding box center [1498, 22] width 79 height 13
